Goal: Information Seeking & Learning: Learn about a topic

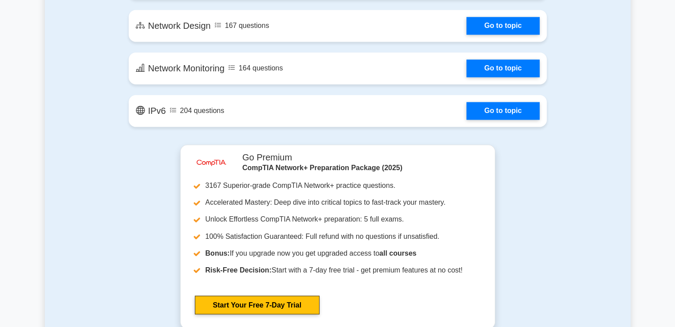
scroll to position [1447, 0]
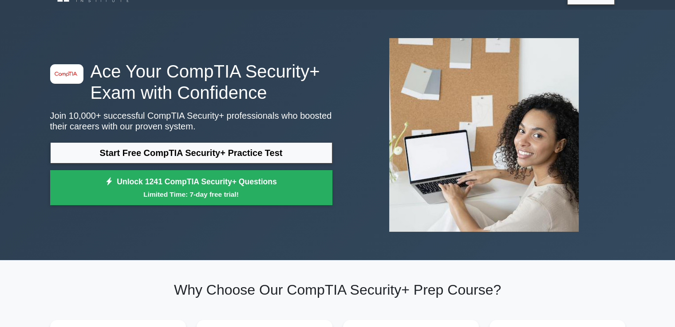
scroll to position [19, 0]
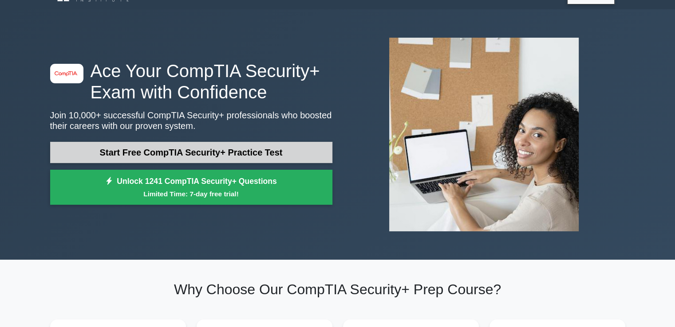
click at [155, 150] on link "Start Free CompTIA Security+ Practice Test" at bounding box center [191, 152] width 282 height 21
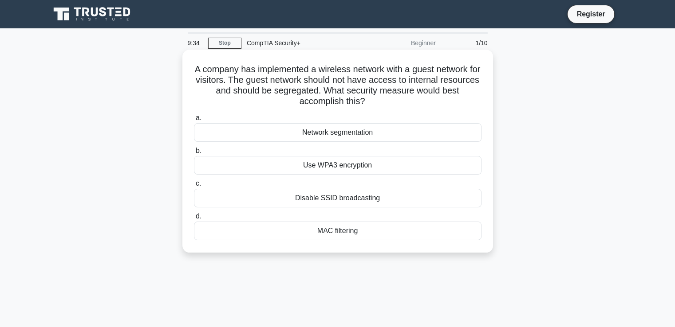
click at [346, 134] on div "Network segmentation" at bounding box center [337, 132] width 287 height 19
click at [194, 121] on input "a. Network segmentation" at bounding box center [194, 118] width 0 height 6
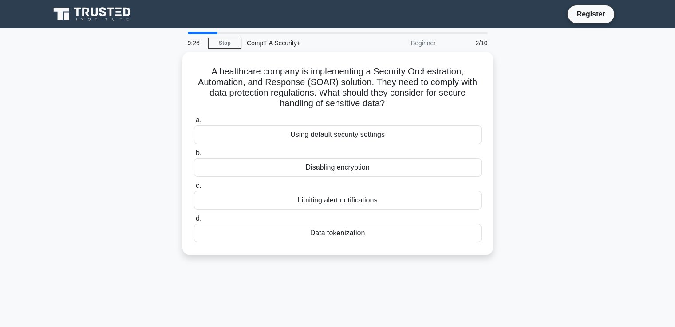
scroll to position [1, 0]
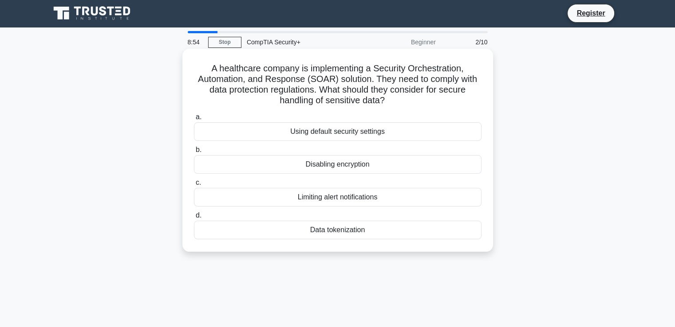
click at [351, 228] on div "Data tokenization" at bounding box center [337, 230] width 287 height 19
click at [194, 219] on input "d. Data tokenization" at bounding box center [194, 216] width 0 height 6
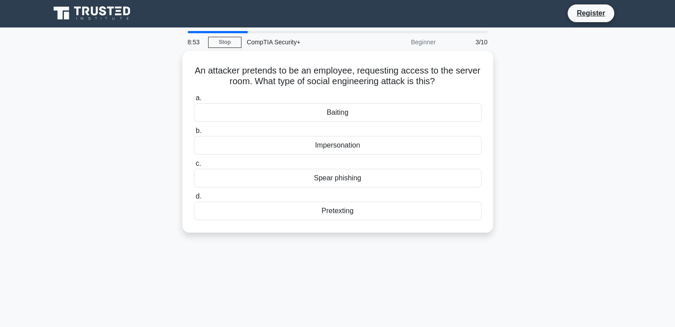
scroll to position [0, 0]
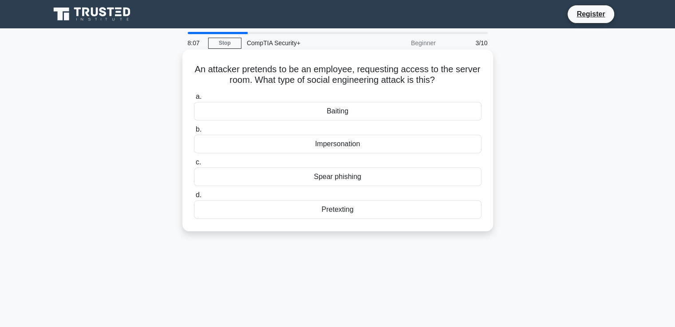
click at [332, 180] on div "Spear phishing" at bounding box center [337, 177] width 287 height 19
click at [194, 165] on input "c. Spear phishing" at bounding box center [194, 163] width 0 height 6
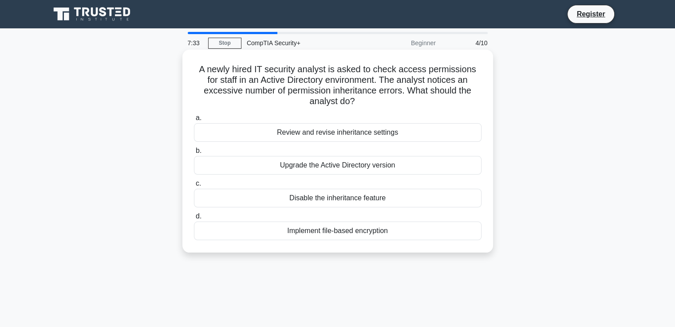
click at [379, 234] on div "Implement file-based encryption" at bounding box center [337, 231] width 287 height 19
click at [194, 220] on input "d. Implement file-based encryption" at bounding box center [194, 217] width 0 height 6
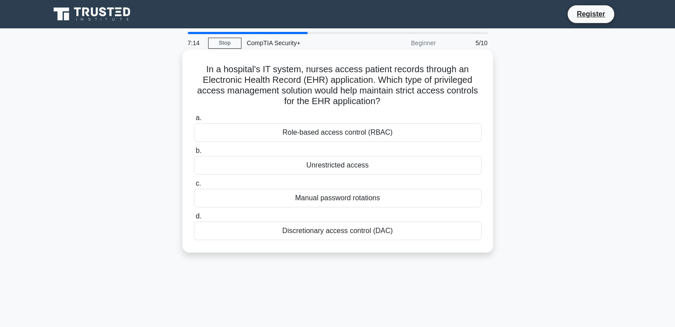
click at [351, 136] on div "Role-based access control (RBAC)" at bounding box center [337, 132] width 287 height 19
click at [194, 121] on input "a. Role-based access control (RBAC)" at bounding box center [194, 118] width 0 height 6
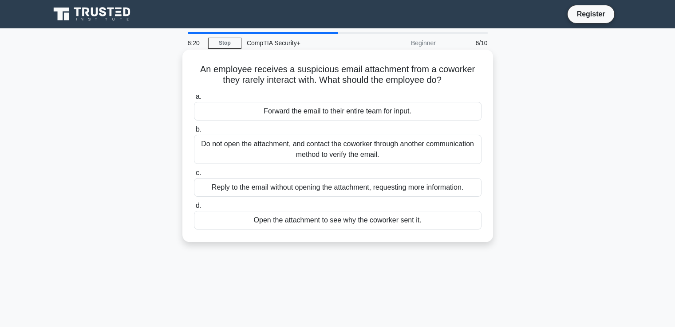
click at [330, 151] on div "Do not open the attachment, and contact the coworker through another communicat…" at bounding box center [337, 149] width 287 height 29
click at [194, 133] on input "b. Do not open the attachment, and contact the coworker through another communi…" at bounding box center [194, 130] width 0 height 6
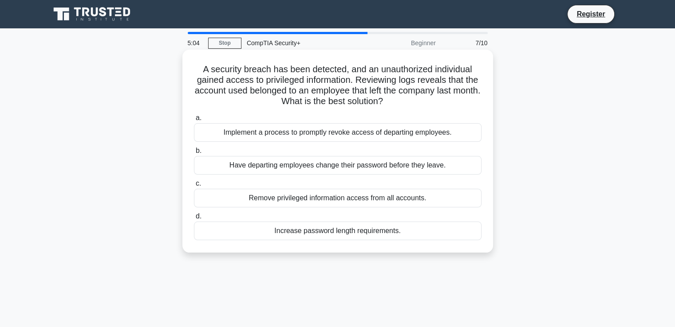
click at [355, 130] on div "Implement a process to promptly revoke access of departing employees." at bounding box center [337, 132] width 287 height 19
click at [194, 121] on input "a. Implement a process to promptly revoke access of departing employees." at bounding box center [194, 118] width 0 height 6
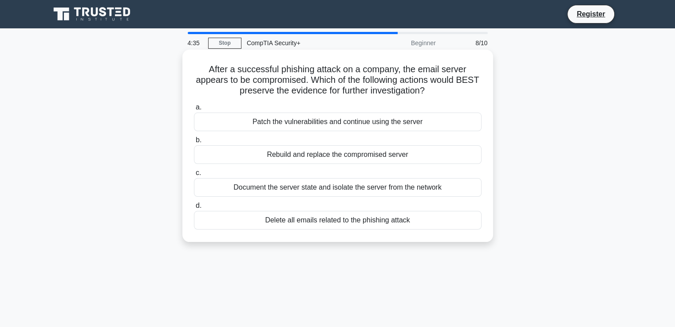
click at [373, 190] on div "Document the server state and isolate the server from the network" at bounding box center [337, 187] width 287 height 19
click at [194, 176] on input "c. Document the server state and isolate the server from the network" at bounding box center [194, 173] width 0 height 6
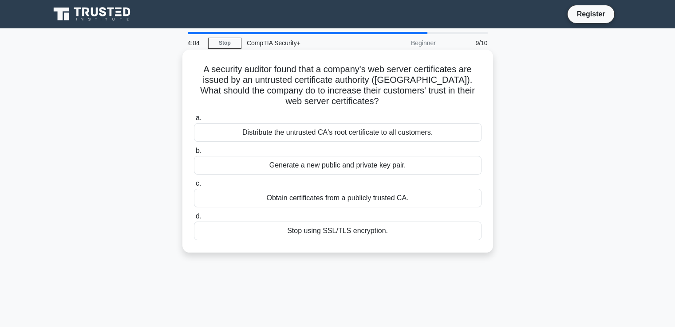
click at [372, 198] on div "Obtain certificates from a publicly trusted CA." at bounding box center [337, 198] width 287 height 19
click at [194, 187] on input "c. Obtain certificates from a publicly trusted CA." at bounding box center [194, 184] width 0 height 6
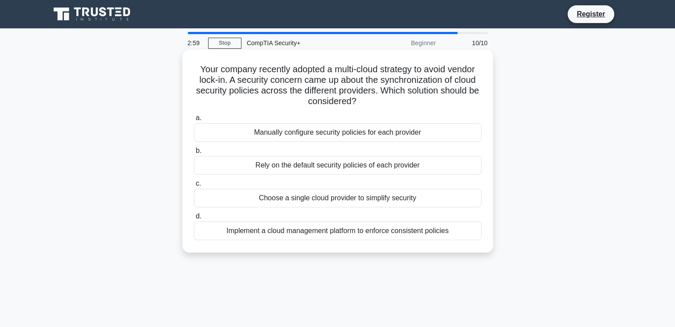
click at [366, 202] on div "Choose a single cloud provider to simplify security" at bounding box center [337, 198] width 287 height 19
click at [194, 187] on input "c. Choose a single cloud provider to simplify security" at bounding box center [194, 184] width 0 height 6
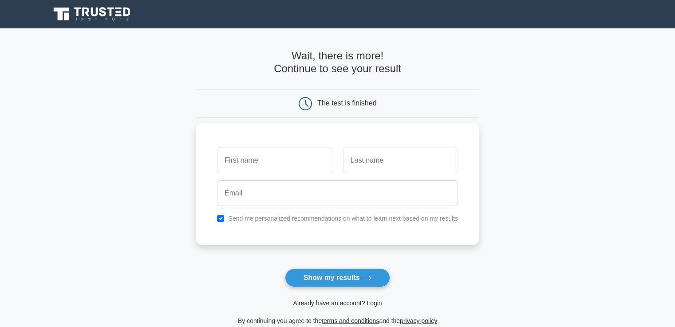
click at [307, 157] on input "text" at bounding box center [274, 161] width 115 height 26
type input "Anuj"
click at [291, 206] on div at bounding box center [338, 193] width 252 height 33
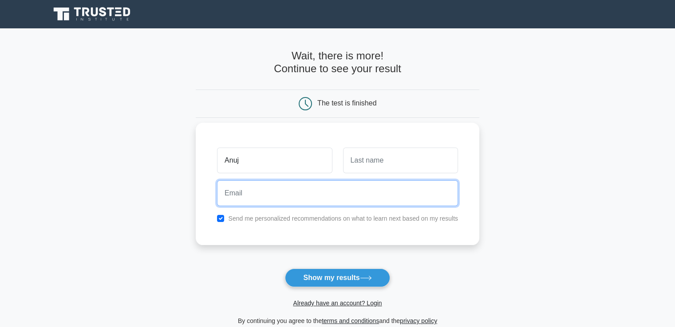
click at [294, 203] on input "email" at bounding box center [337, 194] width 241 height 26
type input "kumarshivkumar10020@gmail.com"
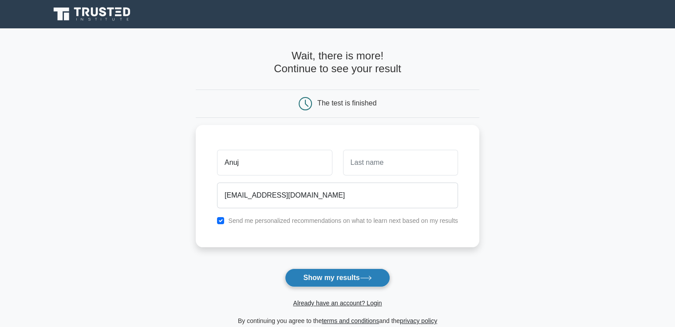
click at [333, 283] on button "Show my results" at bounding box center [337, 278] width 105 height 19
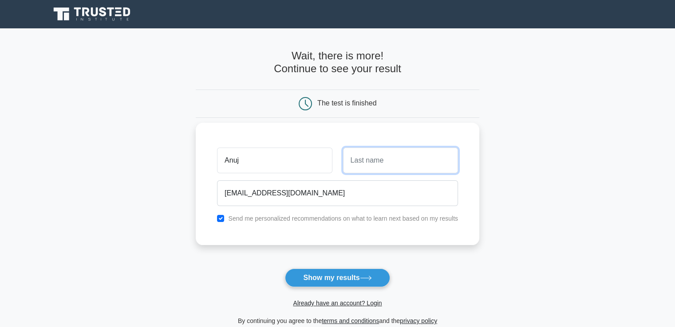
click at [358, 152] on input "text" at bounding box center [400, 161] width 115 height 26
type input "singh"
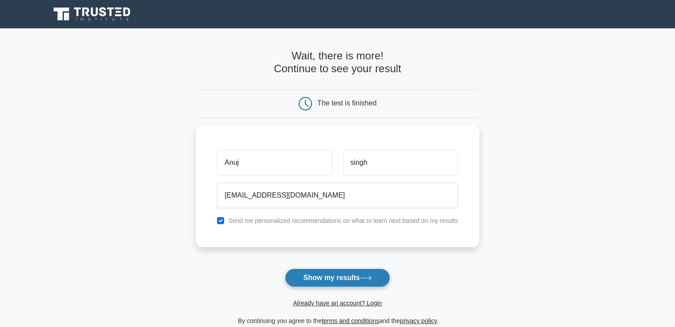
click at [370, 271] on button "Show my results" at bounding box center [337, 278] width 105 height 19
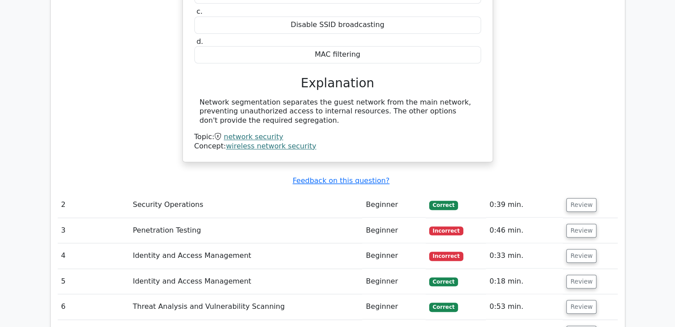
scroll to position [914, 0]
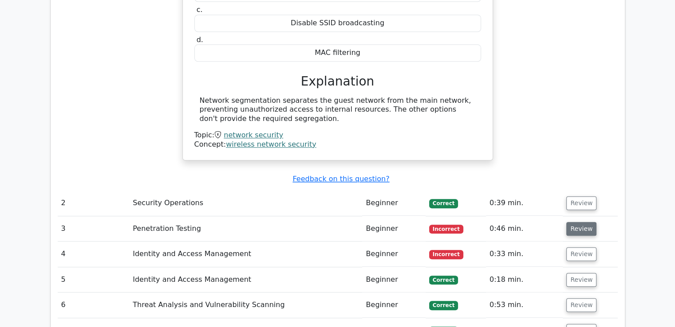
click at [571, 222] on button "Review" at bounding box center [581, 229] width 30 height 14
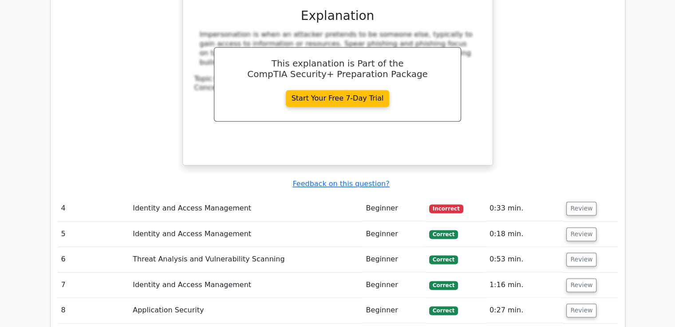
scroll to position [1308, 0]
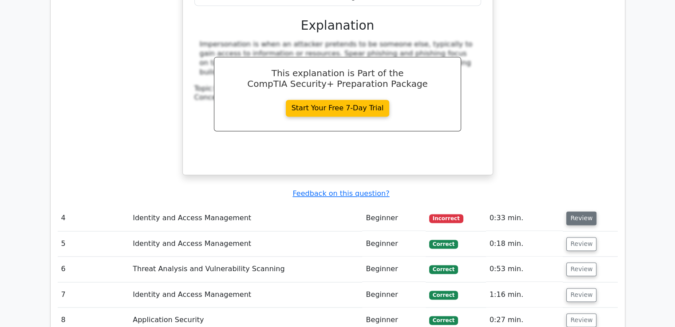
click at [571, 212] on button "Review" at bounding box center [581, 219] width 30 height 14
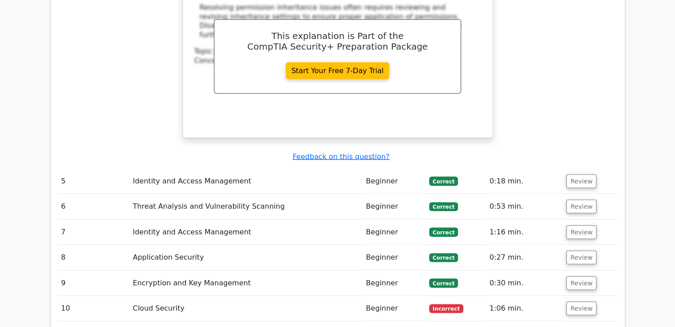
scroll to position [1750, 0]
click at [581, 175] on button "Review" at bounding box center [581, 182] width 30 height 14
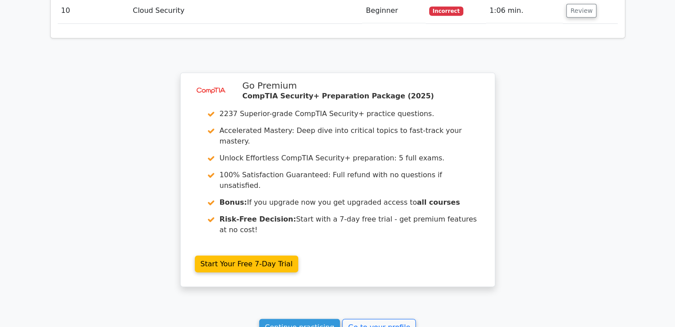
scroll to position [2374, 0]
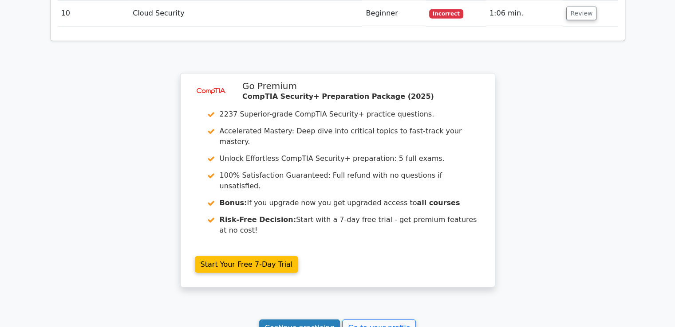
click at [298, 320] on link "Continue practicing" at bounding box center [299, 328] width 81 height 17
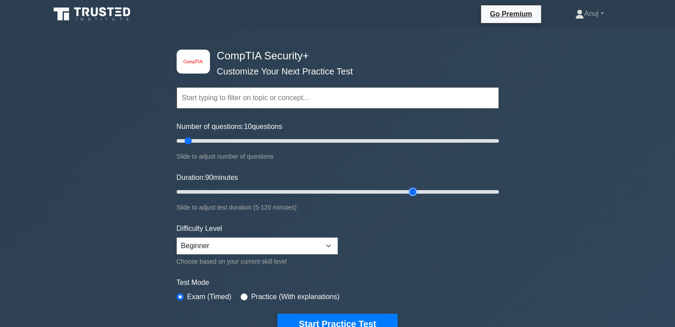
type input "90"
click at [410, 190] on input "Duration: 90 minutes" at bounding box center [338, 192] width 322 height 11
click at [403, 139] on input "Number of questions: 145 questions" at bounding box center [338, 141] width 322 height 11
click at [396, 138] on input "Number of questions: 140 questions" at bounding box center [338, 141] width 322 height 11
click at [387, 138] on input "Number of questions: 135 questions" at bounding box center [338, 141] width 322 height 11
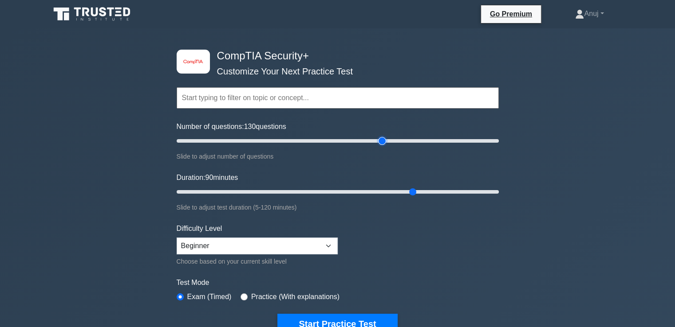
click at [382, 141] on input "Number of questions: 130 questions" at bounding box center [338, 141] width 322 height 11
click at [376, 142] on input "Number of questions: 125 questions" at bounding box center [338, 141] width 322 height 11
click at [362, 144] on input "Number of questions: 120 questions" at bounding box center [338, 141] width 322 height 11
click at [356, 144] on input "Number of questions: 120 questions" at bounding box center [338, 141] width 322 height 11
click at [346, 141] on input "Number of questions: 110 questions" at bounding box center [338, 141] width 322 height 11
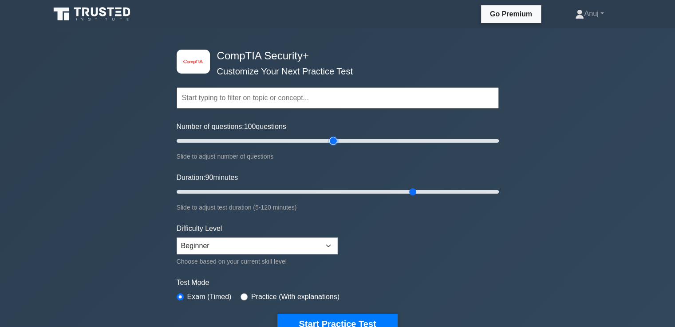
type input "100"
click at [337, 141] on input "Number of questions: 100 questions" at bounding box center [338, 141] width 322 height 11
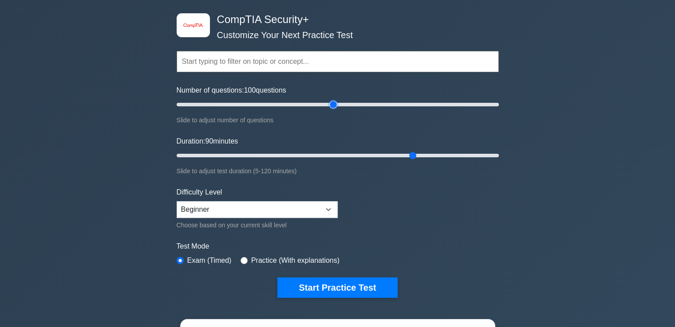
scroll to position [37, 0]
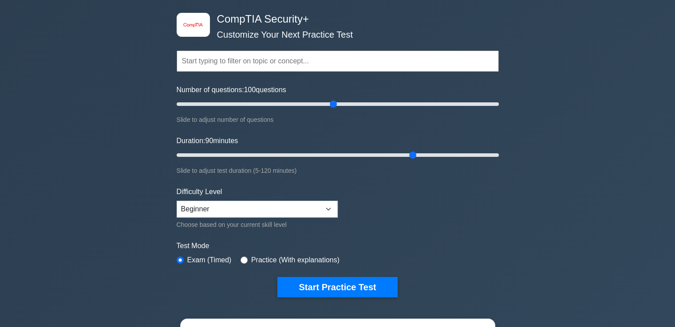
click at [263, 56] on input "text" at bounding box center [338, 61] width 322 height 21
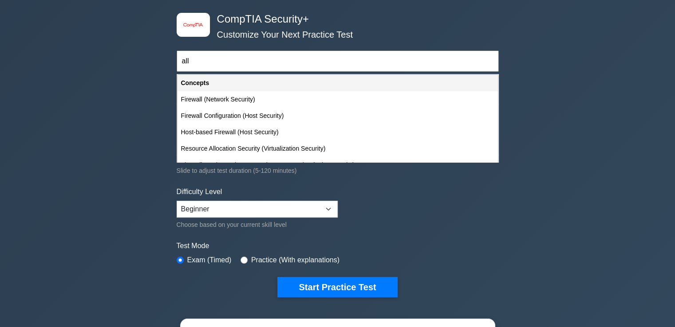
type input "all"
click at [83, 196] on div "image/svg+xml CompTIA Security+ Customize Your Next Practice Test all Topics Cr…" at bounding box center [337, 253] width 675 height 523
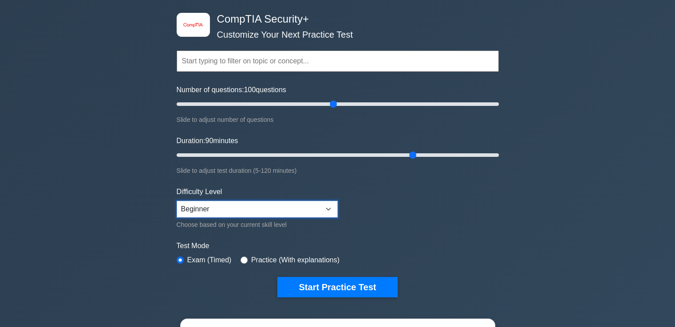
click at [217, 209] on select "Beginner Intermediate Expert" at bounding box center [257, 209] width 161 height 17
select select "expert"
click at [177, 201] on select "Beginner Intermediate Expert" at bounding box center [257, 209] width 161 height 17
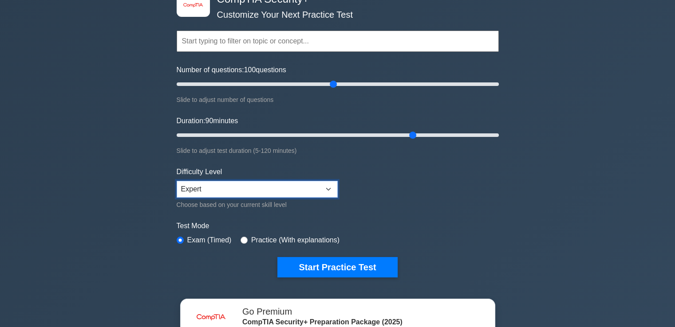
scroll to position [58, 0]
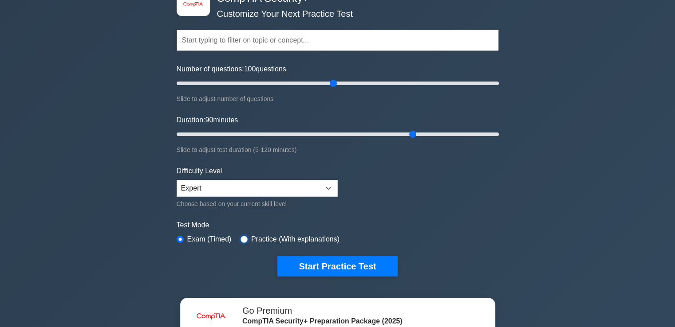
click at [242, 236] on input "radio" at bounding box center [243, 239] width 7 height 7
radio input "true"
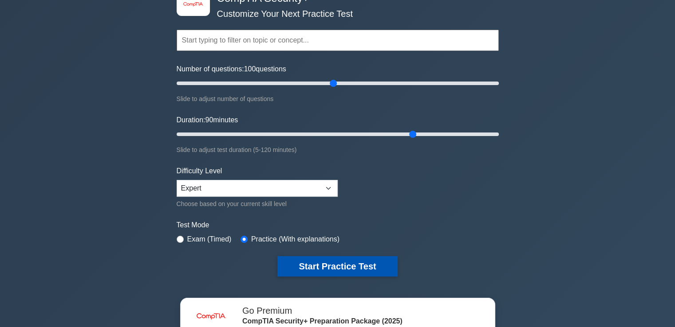
click at [325, 264] on button "Start Practice Test" at bounding box center [337, 266] width 120 height 20
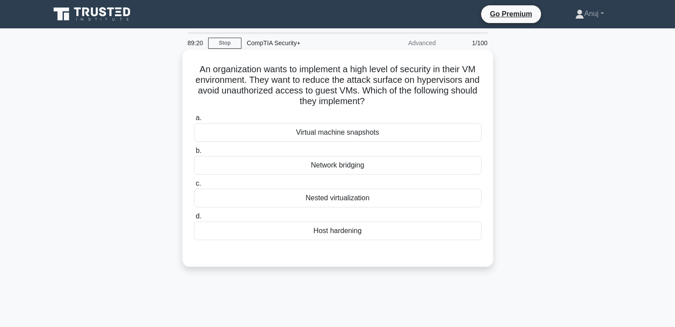
click at [321, 201] on div "Nested virtualization" at bounding box center [337, 198] width 287 height 19
click at [194, 187] on input "c. Nested virtualization" at bounding box center [194, 184] width 0 height 6
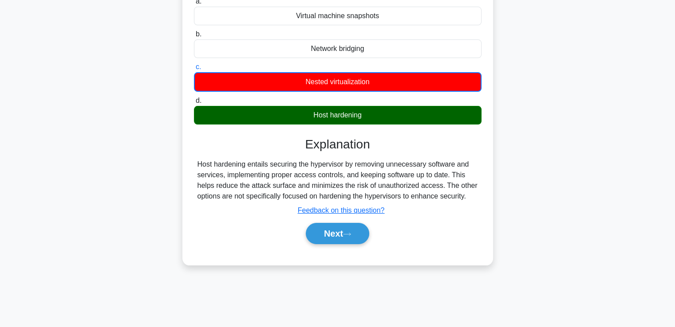
scroll to position [117, 0]
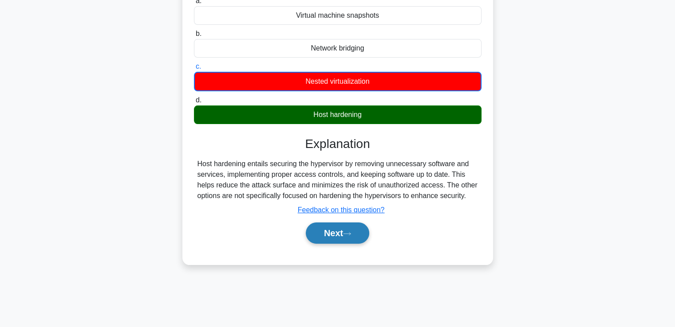
click at [349, 238] on button "Next" at bounding box center [337, 233] width 63 height 21
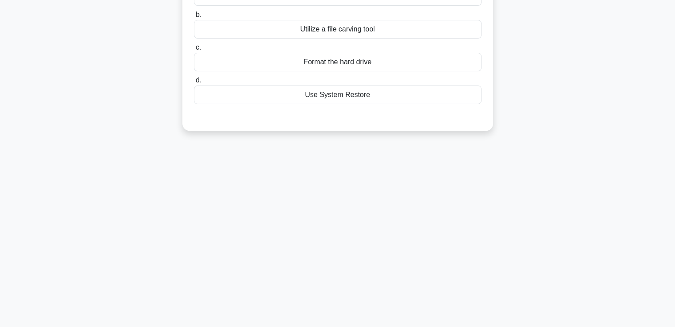
scroll to position [0, 0]
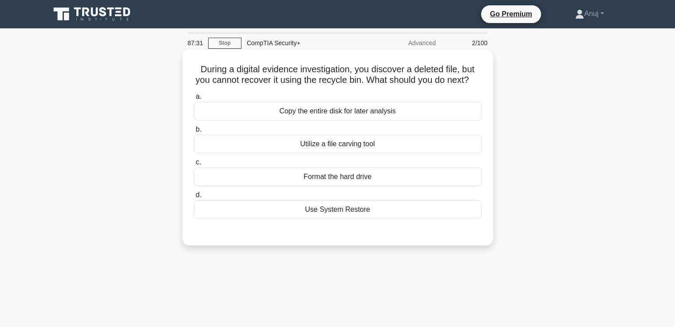
click at [347, 219] on div "Use System Restore" at bounding box center [337, 210] width 287 height 19
click at [194, 198] on input "d. Use System Restore" at bounding box center [194, 196] width 0 height 6
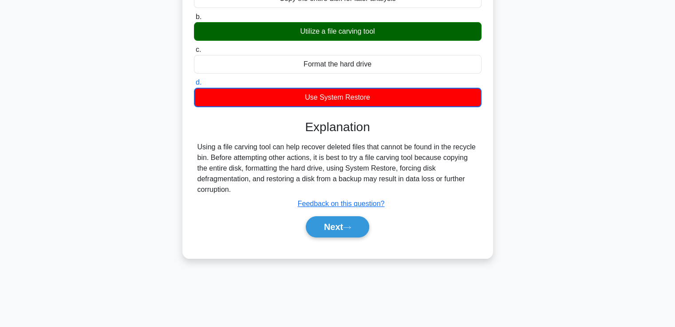
scroll to position [117, 0]
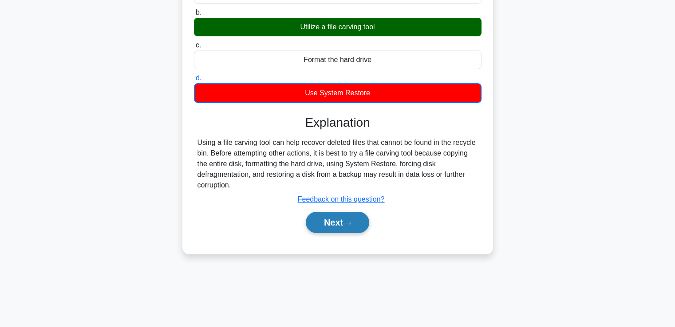
click at [346, 231] on button "Next" at bounding box center [337, 222] width 63 height 21
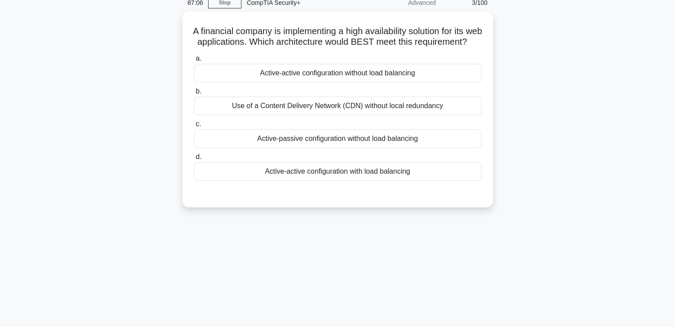
scroll to position [0, 0]
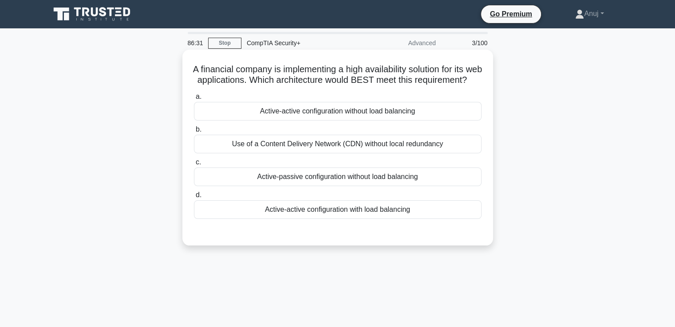
click at [360, 219] on div "Active-active configuration with load balancing" at bounding box center [337, 210] width 287 height 19
click at [194, 198] on input "d. Active-active configuration with load balancing" at bounding box center [194, 196] width 0 height 6
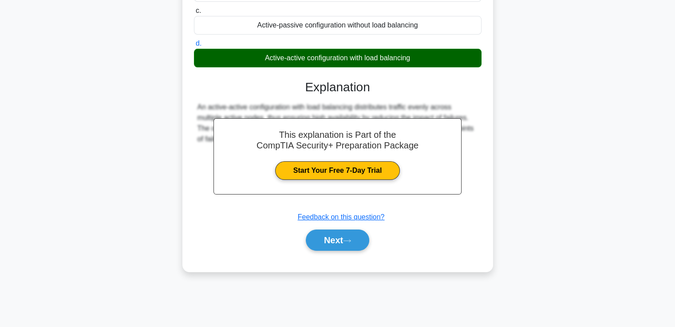
scroll to position [151, 0]
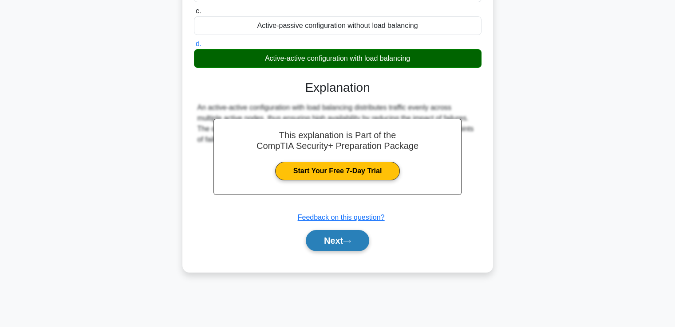
click at [336, 252] on button "Next" at bounding box center [337, 240] width 63 height 21
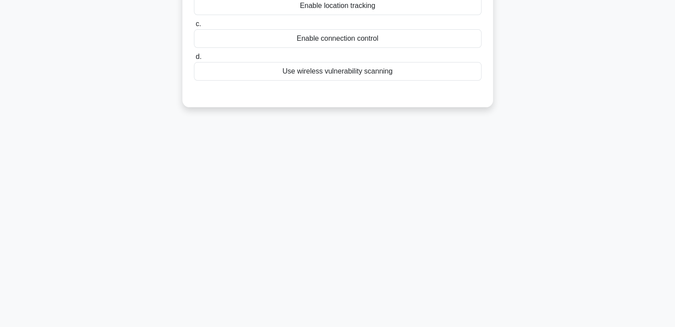
scroll to position [0, 0]
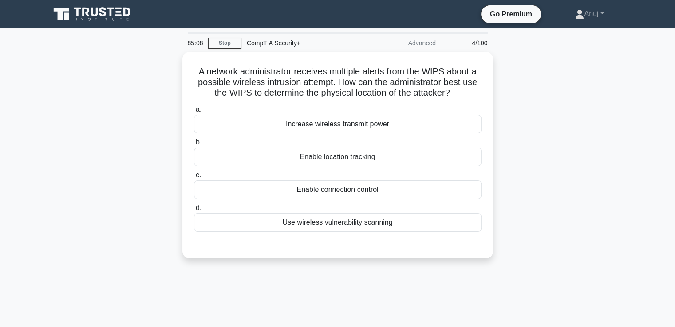
click at [623, 119] on div "A network administrator receives multiple alerts from the WIPS about a possible…" at bounding box center [338, 160] width 586 height 217
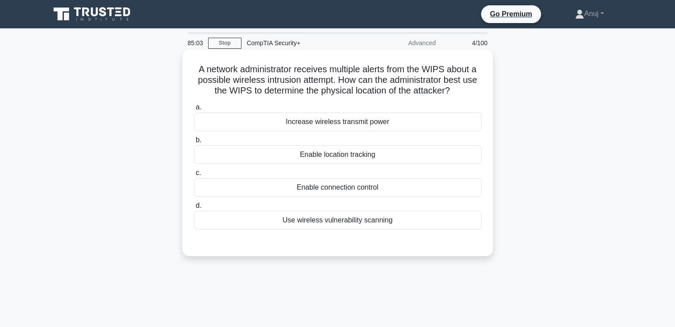
click at [342, 127] on div "Increase wireless transmit power" at bounding box center [337, 122] width 287 height 19
click at [194, 110] on input "a. Increase wireless transmit power" at bounding box center [194, 108] width 0 height 6
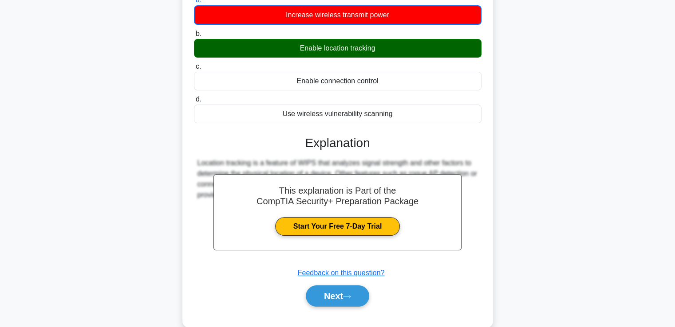
scroll to position [108, 0]
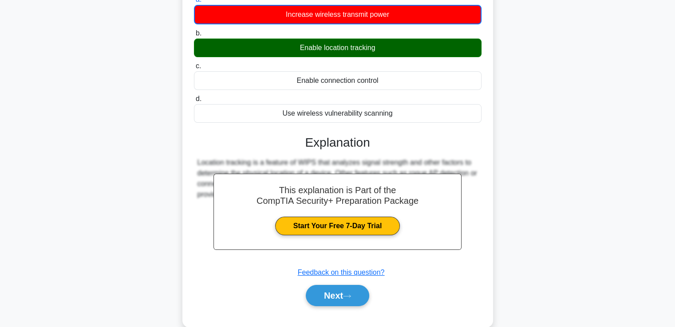
click at [288, 151] on div "This explanation is Part of the CompTIA Security+ Preparation Package Start You…" at bounding box center [337, 217] width 287 height 185
click at [321, 223] on link "Start Your Free 7-Day Trial" at bounding box center [337, 226] width 125 height 19
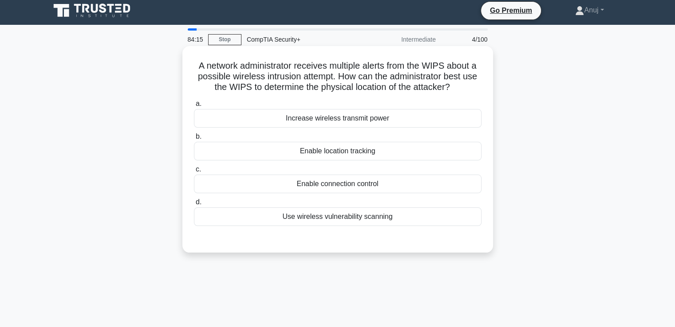
scroll to position [7, 0]
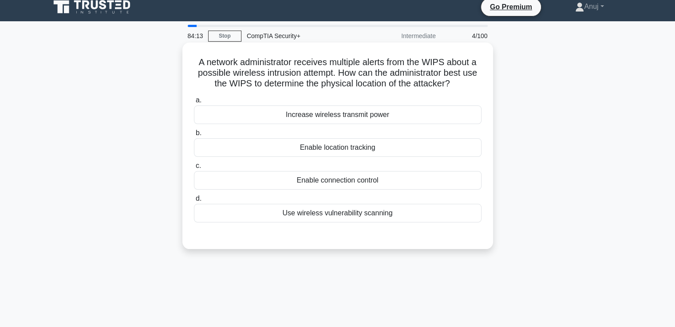
click at [346, 154] on div "Enable location tracking" at bounding box center [337, 147] width 287 height 19
click at [194, 136] on input "b. Enable location tracking" at bounding box center [194, 133] width 0 height 6
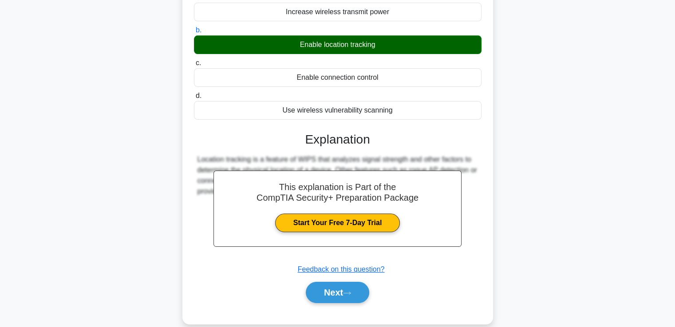
scroll to position [152, 0]
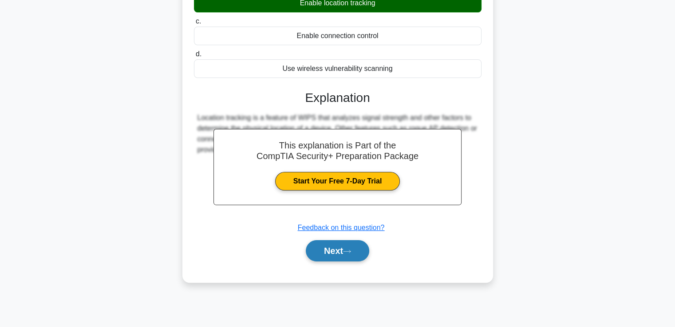
click at [339, 259] on button "Next" at bounding box center [337, 250] width 63 height 21
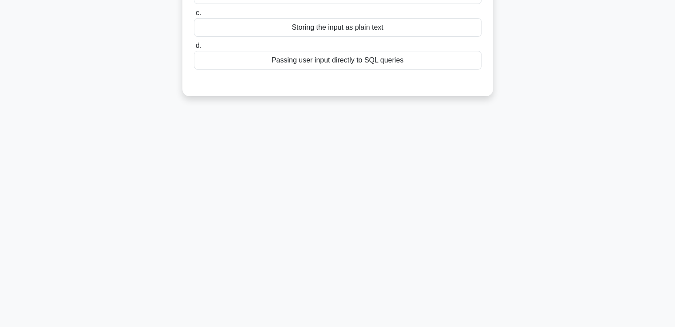
scroll to position [0, 0]
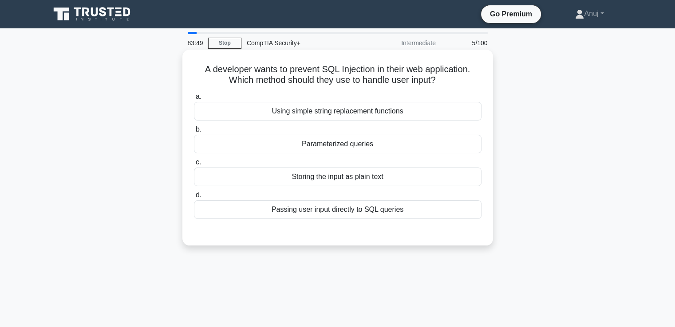
click at [359, 147] on div "Parameterized queries" at bounding box center [337, 144] width 287 height 19
click at [194, 133] on input "b. Parameterized queries" at bounding box center [194, 130] width 0 height 6
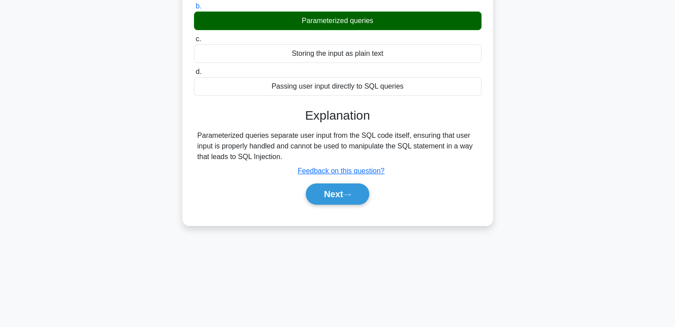
scroll to position [152, 0]
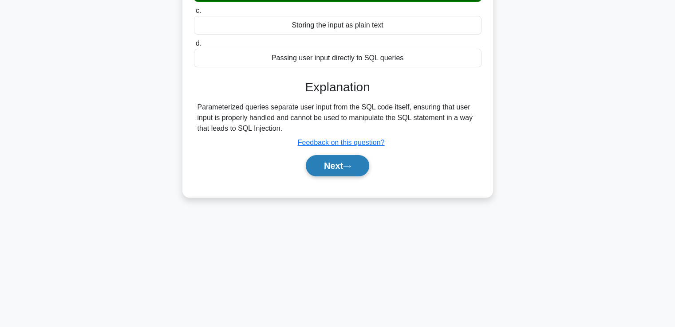
click at [335, 169] on button "Next" at bounding box center [337, 165] width 63 height 21
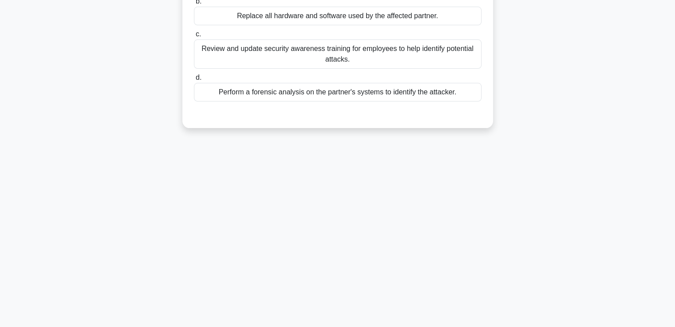
scroll to position [0, 0]
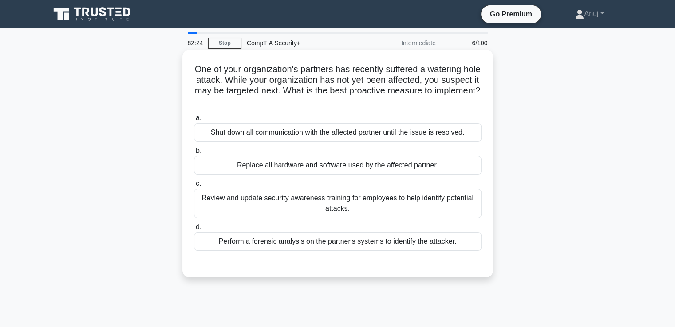
click at [335, 245] on div "Perform a forensic analysis on the partner's systems to identify the attacker." at bounding box center [337, 241] width 287 height 19
click at [194, 230] on input "d. Perform a forensic analysis on the partner's systems to identify the attacke…" at bounding box center [194, 227] width 0 height 6
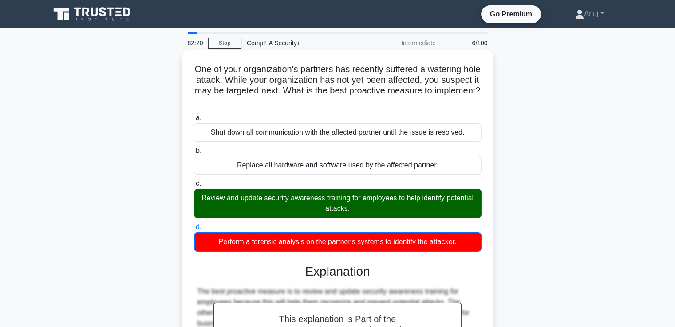
scroll to position [152, 0]
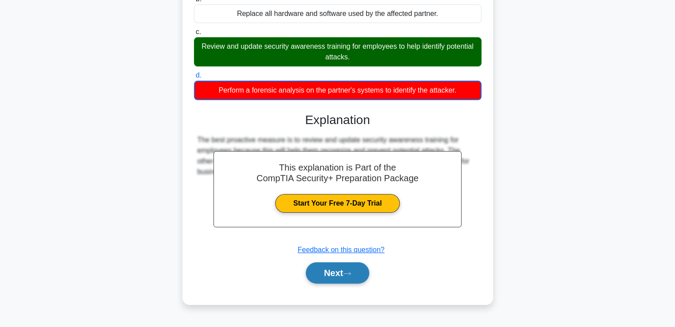
click at [326, 276] on button "Next" at bounding box center [337, 273] width 63 height 21
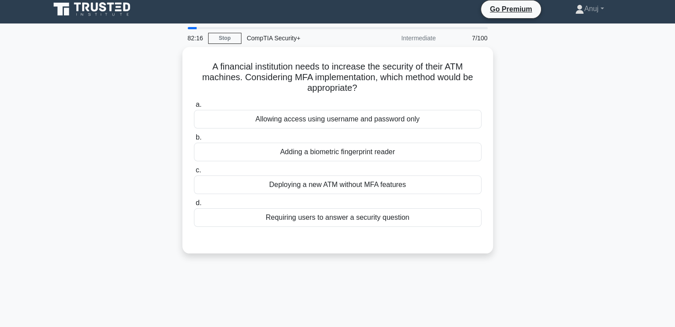
scroll to position [0, 0]
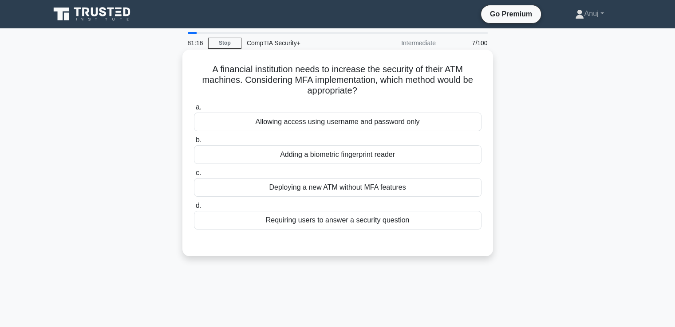
click at [348, 123] on div "Allowing access using username and password only" at bounding box center [337, 122] width 287 height 19
click at [194, 110] on input "a. Allowing access using username and password only" at bounding box center [194, 108] width 0 height 6
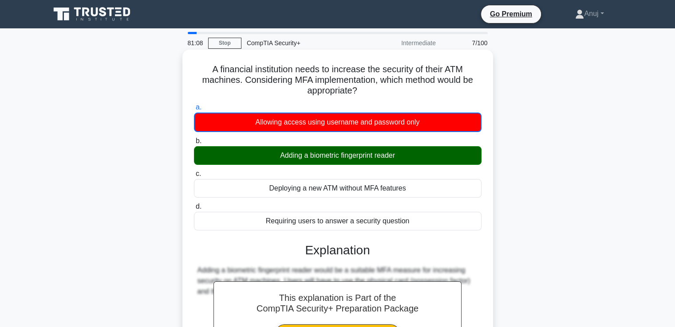
scroll to position [152, 0]
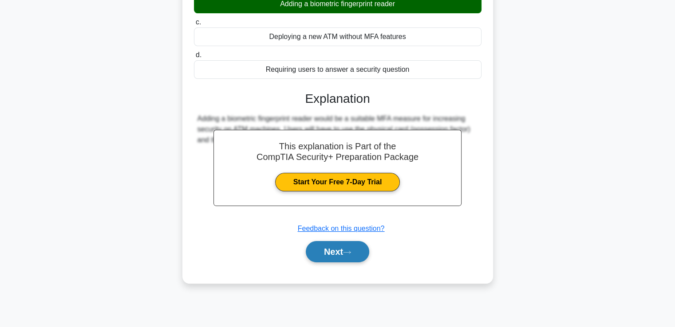
click at [338, 254] on button "Next" at bounding box center [337, 251] width 63 height 21
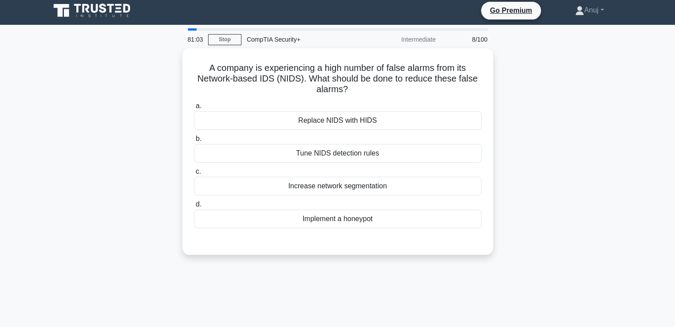
scroll to position [0, 0]
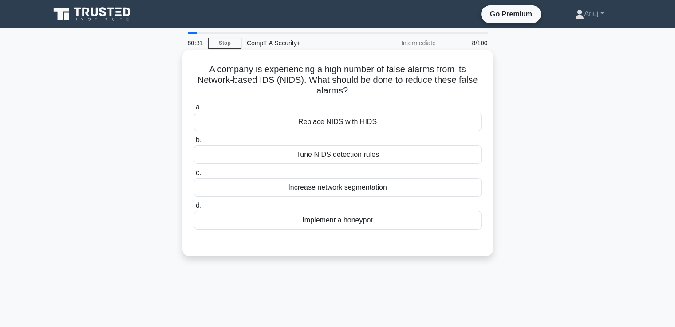
click at [341, 155] on div "Tune NIDS detection rules" at bounding box center [337, 155] width 287 height 19
click at [194, 143] on input "b. Tune NIDS detection rules" at bounding box center [194, 141] width 0 height 6
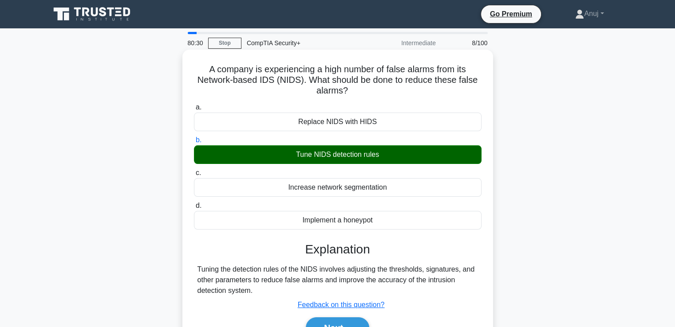
scroll to position [152, 0]
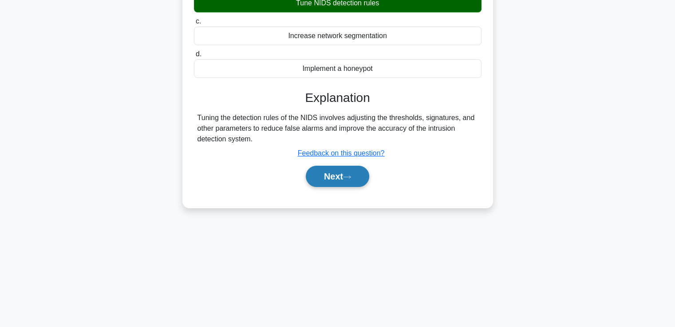
click at [338, 170] on button "Next" at bounding box center [337, 176] width 63 height 21
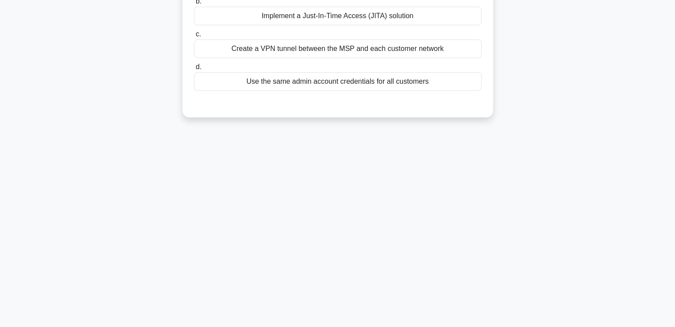
click at [338, 170] on div "80:26 Stop CompTIA Security+ Intermediate 9/100 A managed service provider (MSP…" at bounding box center [338, 102] width 586 height 444
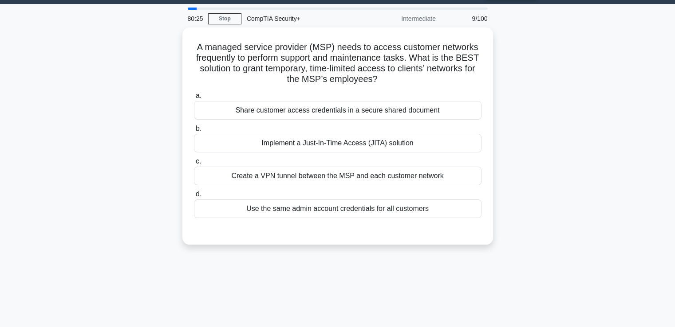
scroll to position [0, 0]
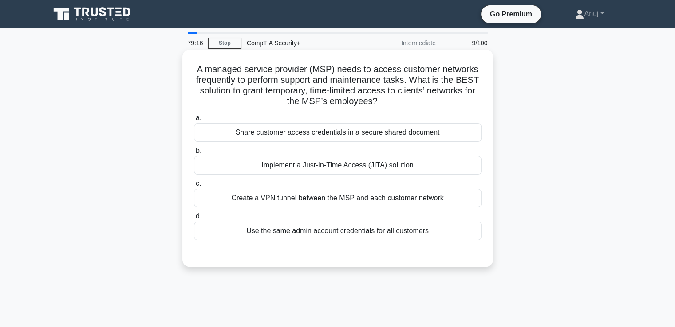
click at [323, 199] on div "Create a VPN tunnel between the MSP and each customer network" at bounding box center [337, 198] width 287 height 19
click at [194, 187] on input "c. Create a VPN tunnel between the MSP and each customer network" at bounding box center [194, 184] width 0 height 6
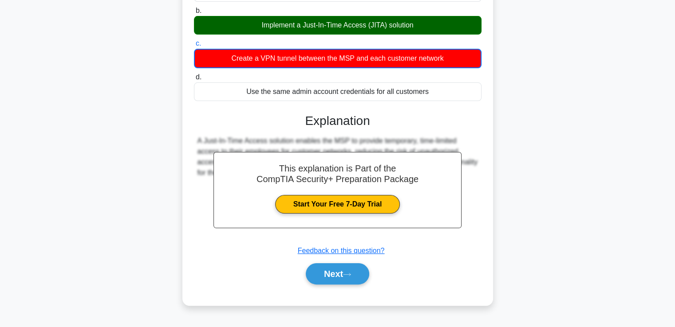
scroll to position [152, 0]
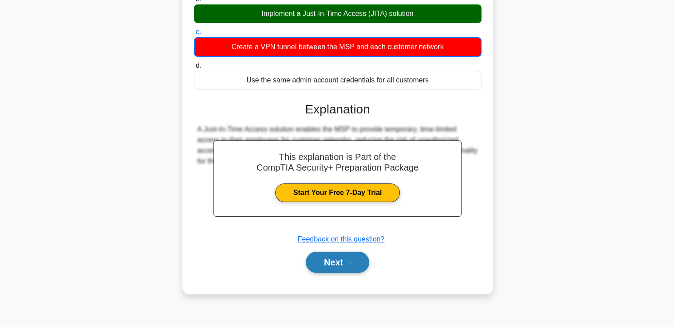
click at [316, 256] on button "Next" at bounding box center [337, 262] width 63 height 21
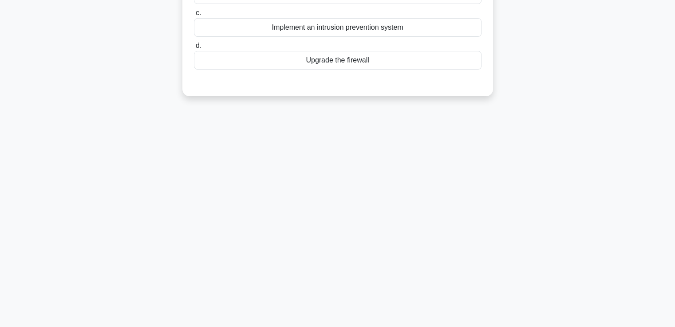
scroll to position [0, 0]
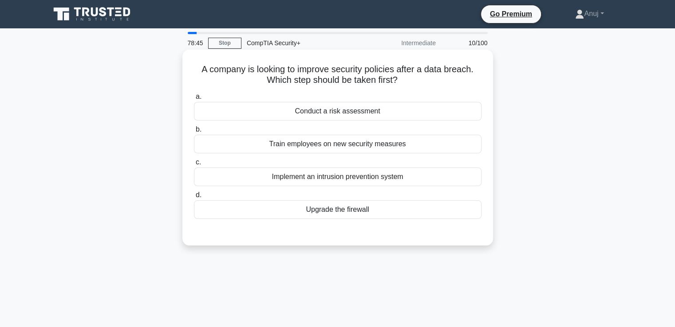
click at [347, 148] on div "Train employees on new security measures" at bounding box center [337, 144] width 287 height 19
click at [194, 133] on input "b. Train employees on new security measures" at bounding box center [194, 130] width 0 height 6
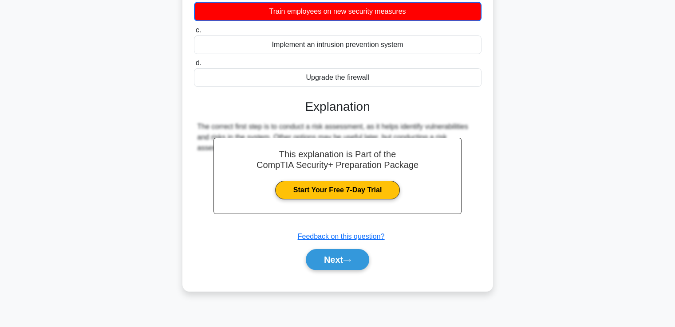
scroll to position [134, 0]
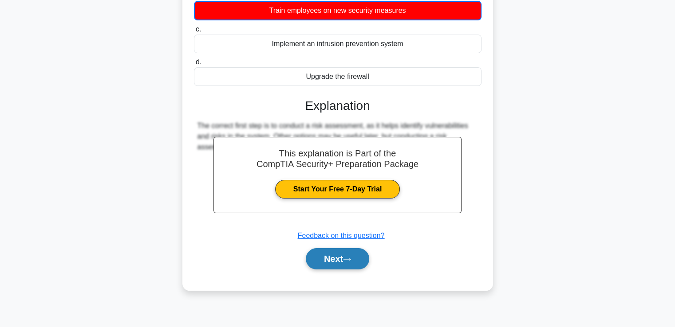
click at [347, 257] on icon at bounding box center [347, 259] width 8 height 5
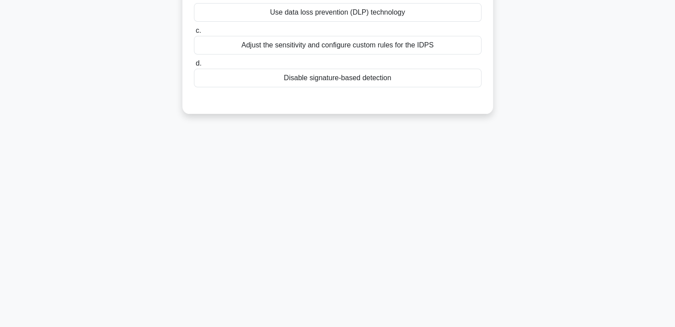
drag, startPoint x: 347, startPoint y: 257, endPoint x: 337, endPoint y: 276, distance: 20.6
click at [337, 276] on div "78:33 Stop CompTIA Security+ Intermediate 11/100 A company detected that its ID…" at bounding box center [338, 120] width 586 height 444
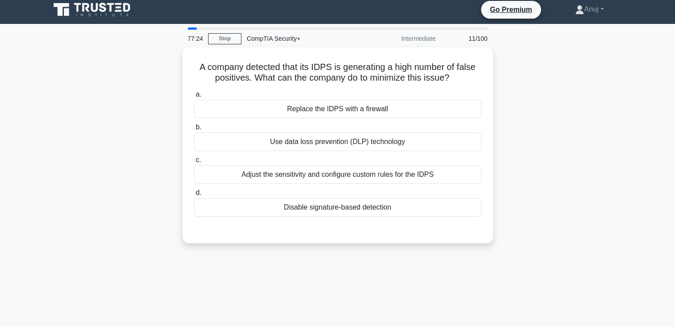
scroll to position [7, 0]
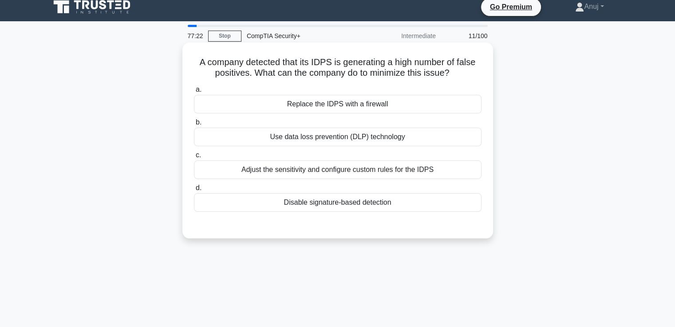
click at [377, 173] on div "Adjust the sensitivity and configure custom rules for the IDPS" at bounding box center [337, 170] width 287 height 19
click at [194, 158] on input "c. Adjust the sensitivity and configure custom rules for the IDPS" at bounding box center [194, 156] width 0 height 6
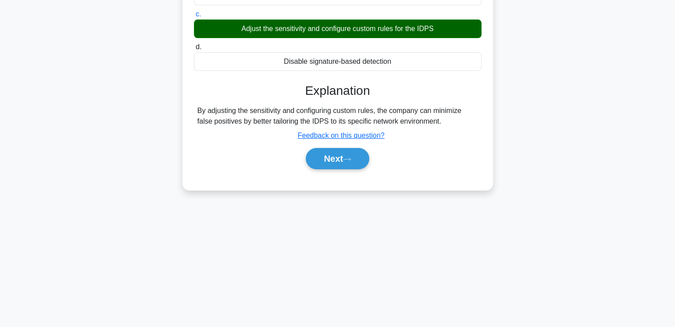
scroll to position [149, 0]
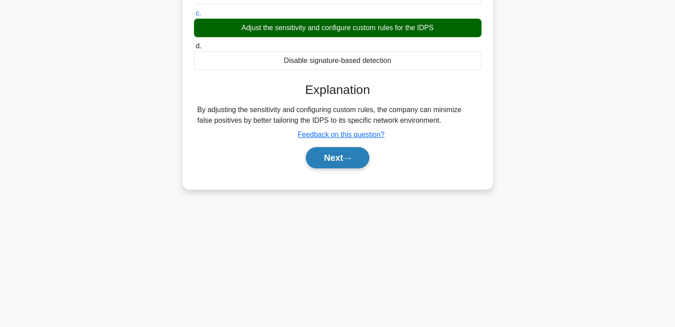
click at [336, 162] on button "Next" at bounding box center [337, 157] width 63 height 21
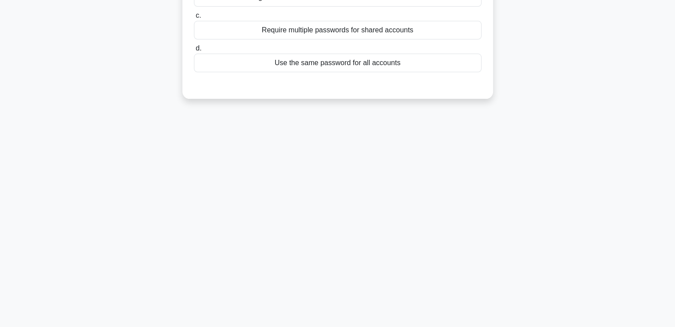
scroll to position [0, 0]
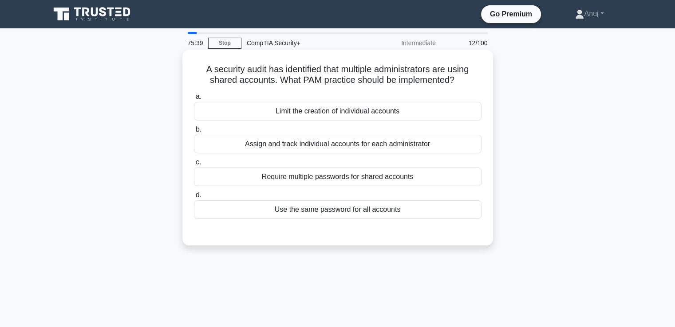
click at [325, 146] on div "Assign and track individual accounts for each administrator" at bounding box center [337, 144] width 287 height 19
click at [194, 133] on input "b. Assign and track individual accounts for each administrator" at bounding box center [194, 130] width 0 height 6
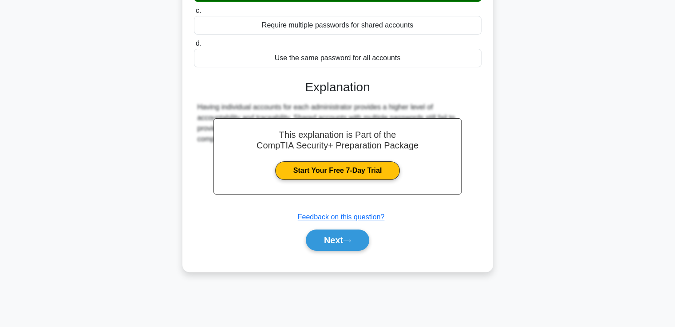
scroll to position [152, 0]
click at [312, 242] on button "Next" at bounding box center [337, 240] width 63 height 21
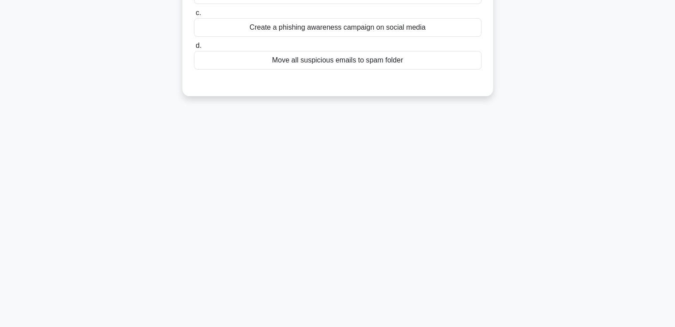
scroll to position [0, 0]
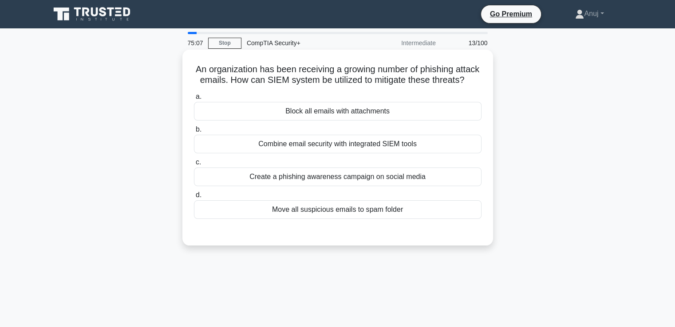
click at [333, 121] on div "Block all emails with attachments" at bounding box center [337, 111] width 287 height 19
click at [194, 100] on input "a. Block all emails with attachments" at bounding box center [194, 97] width 0 height 6
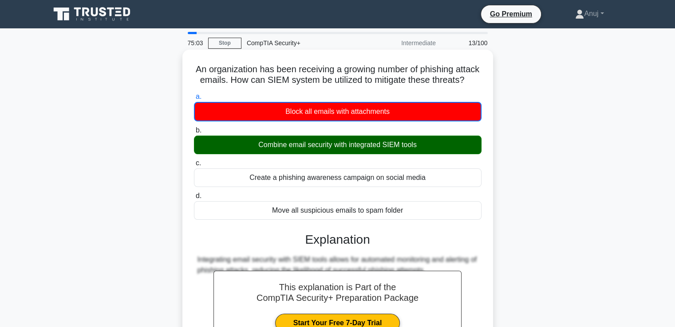
scroll to position [152, 0]
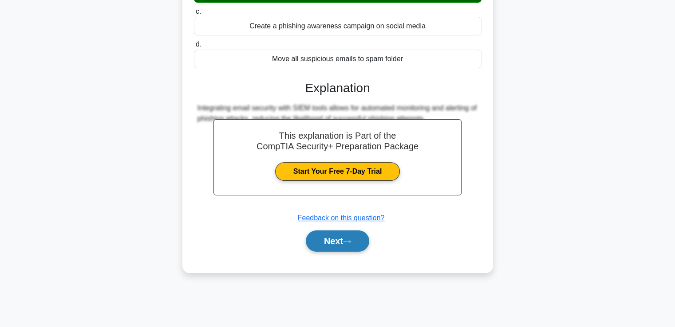
click at [312, 249] on button "Next" at bounding box center [337, 241] width 63 height 21
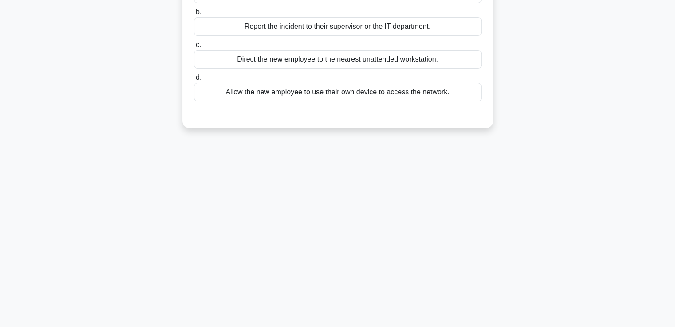
scroll to position [0, 0]
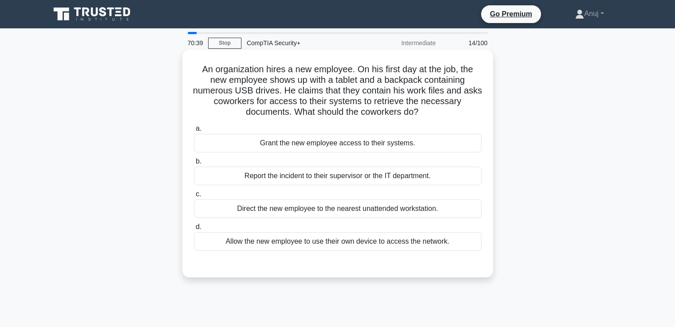
click at [337, 193] on label "c. Direct the new employee to the nearest unattended workstation." at bounding box center [337, 203] width 287 height 29
click at [194, 193] on input "c. Direct the new employee to the nearest unattended workstation." at bounding box center [194, 195] width 0 height 6
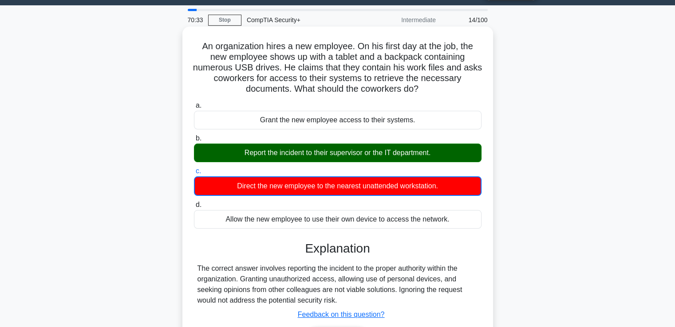
scroll to position [152, 0]
